Goal: Use online tool/utility

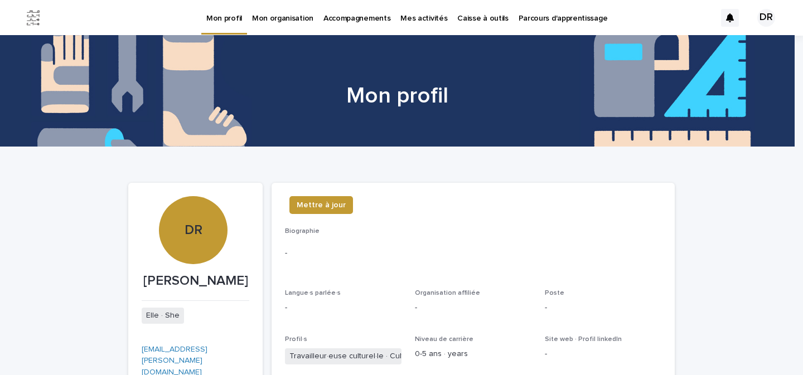
click at [459, 17] on p "Caisse à outils" at bounding box center [482, 11] width 51 height 23
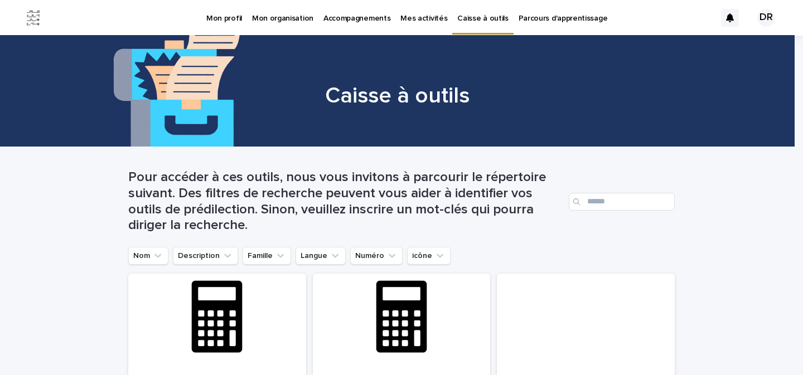
scroll to position [43, 0]
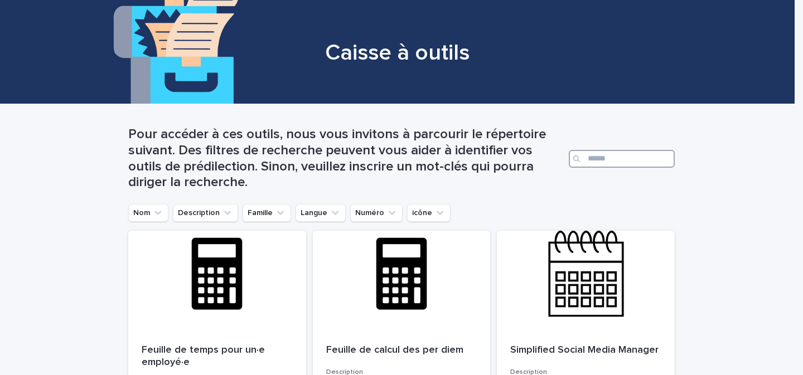
click at [595, 161] on input "Search" at bounding box center [622, 159] width 106 height 18
type input "******"
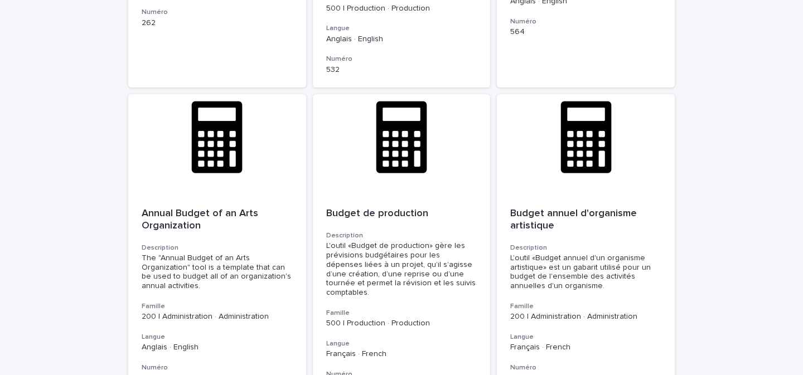
scroll to position [812, 0]
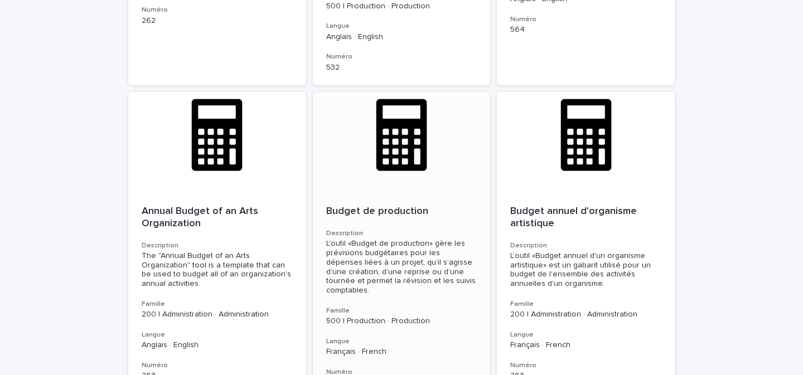
click at [400, 163] on div at bounding box center [402, 142] width 178 height 100
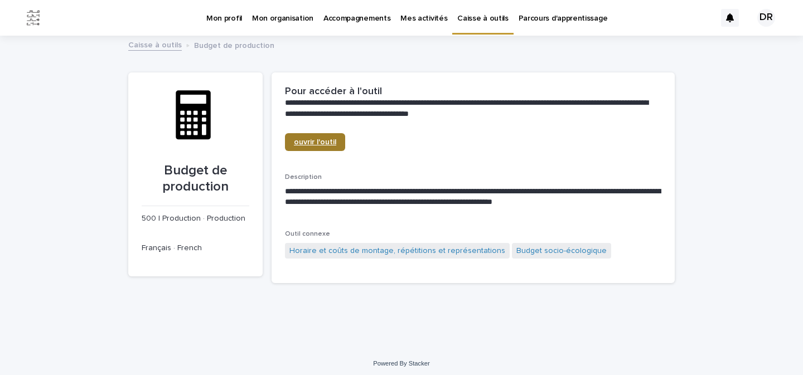
click at [326, 141] on span "ouvrir l'outil" at bounding box center [315, 142] width 42 height 8
